Goal: Task Accomplishment & Management: Use online tool/utility

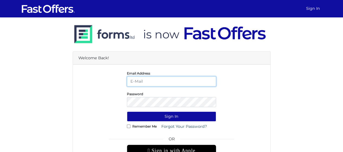
type input "christiangarcia@property.ca"
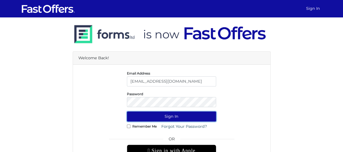
click at [164, 115] on button "Sign In" at bounding box center [171, 116] width 89 height 10
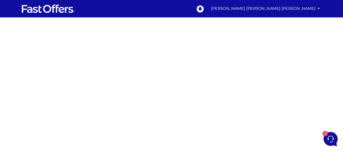
click at [343, 61] on html "0 Christian Armando Garcia Ruiz My Offers My Profile" at bounding box center [171, 144] width 343 height 289
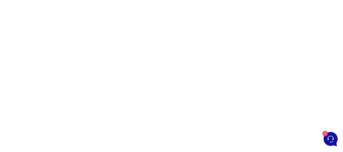
scroll to position [90, 0]
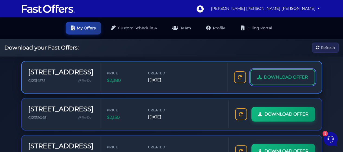
click at [296, 77] on span "DOWNLOAD OFFER" at bounding box center [286, 77] width 44 height 7
